Goal: Task Accomplishment & Management: Manage account settings

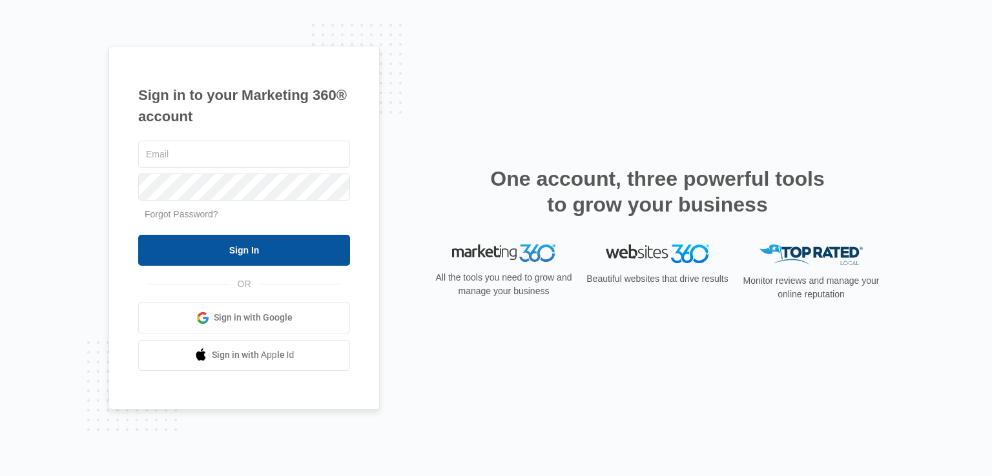
type input "[EMAIL_ADDRESS][DOMAIN_NAME]"
click at [196, 259] on input "Sign In" at bounding box center [244, 250] width 212 height 31
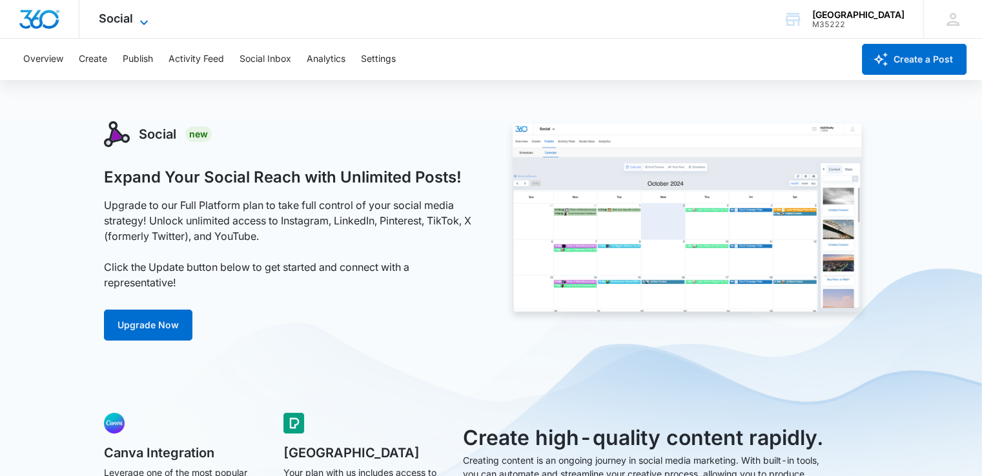
click at [139, 18] on icon at bounding box center [143, 22] width 15 height 15
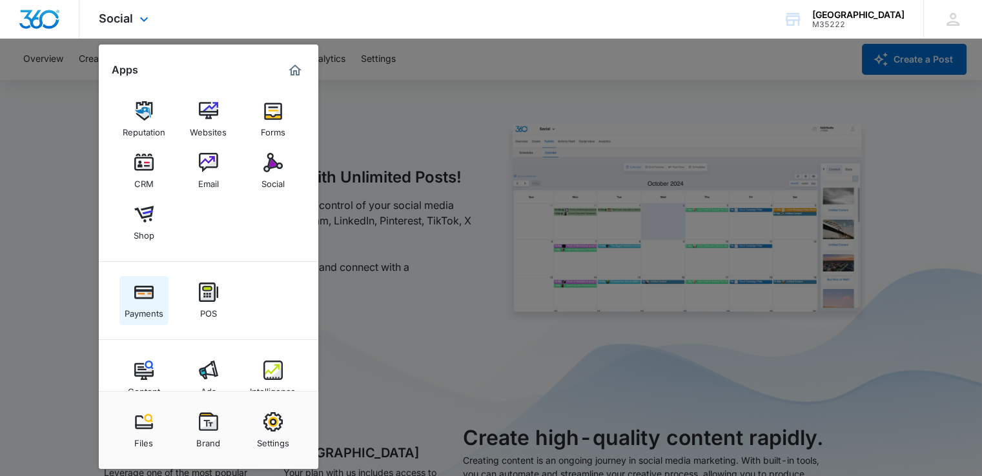
click at [158, 297] on link "Payments" at bounding box center [143, 300] width 49 height 49
